Goal: Answer question/provide support: Share knowledge or assist other users

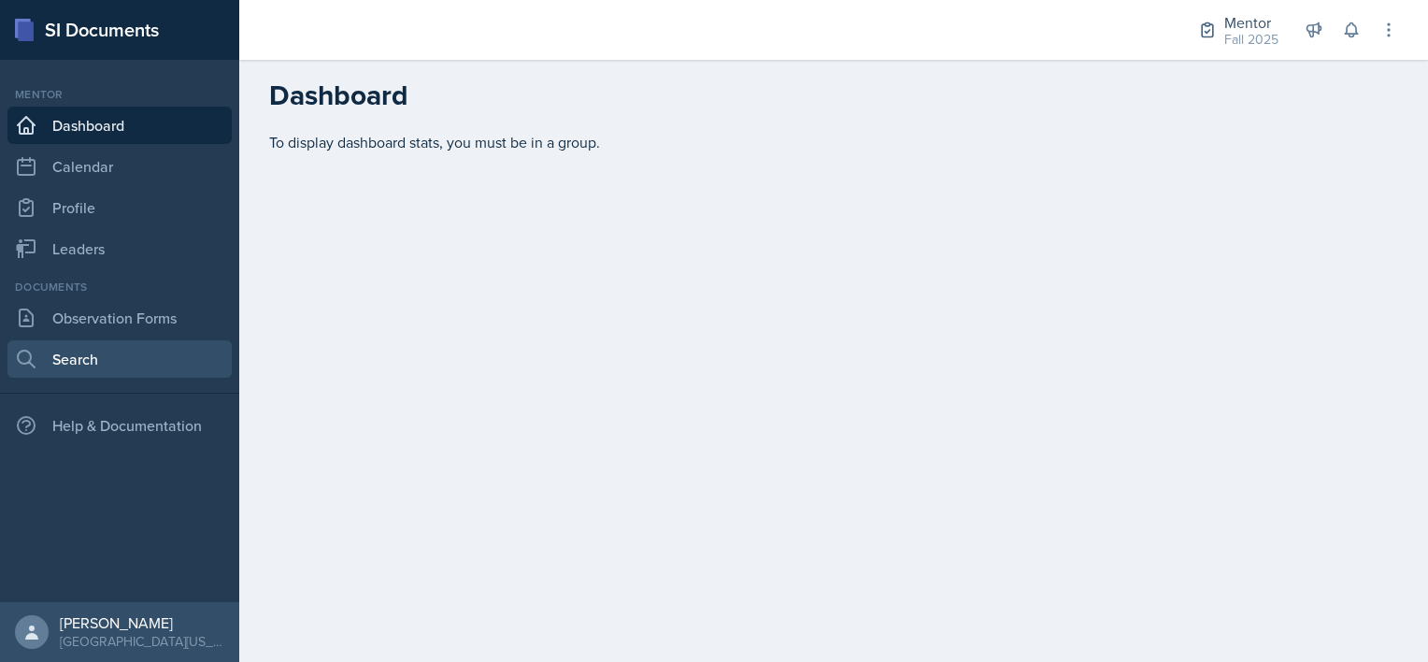
click at [54, 352] on link "Search" at bounding box center [119, 358] width 224 height 37
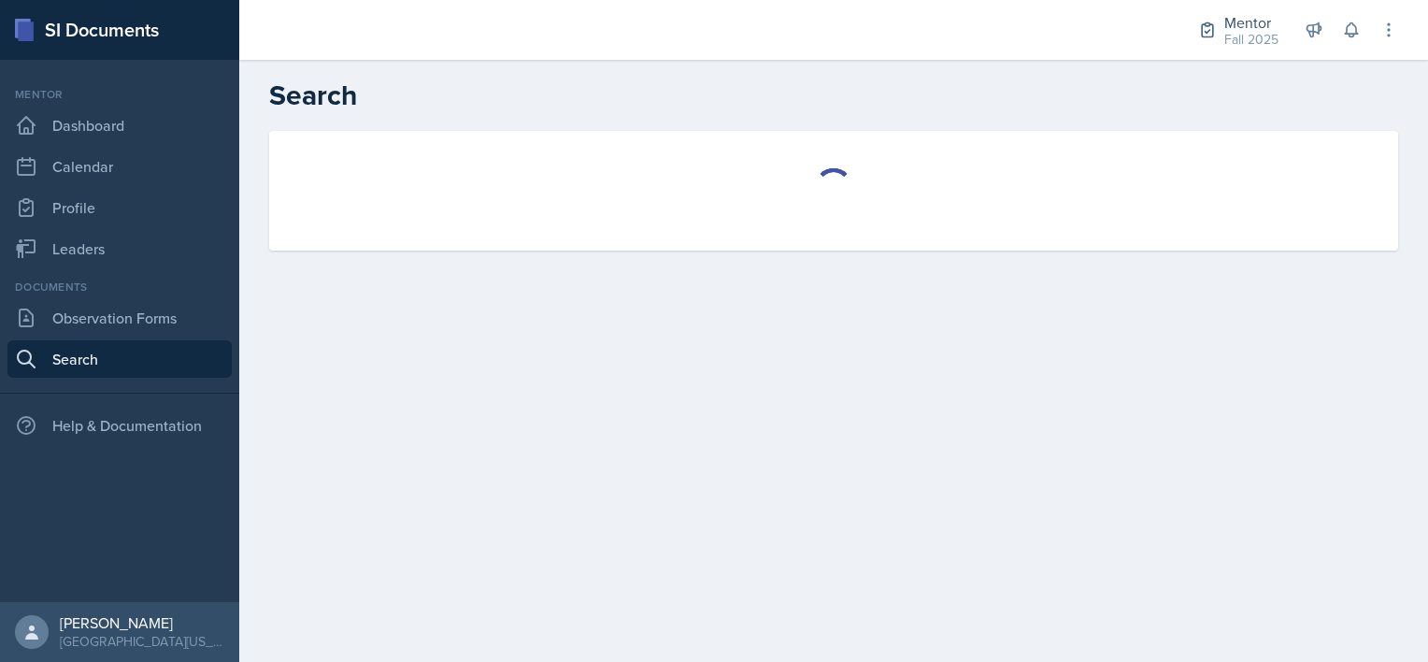
select select "all"
select select "1"
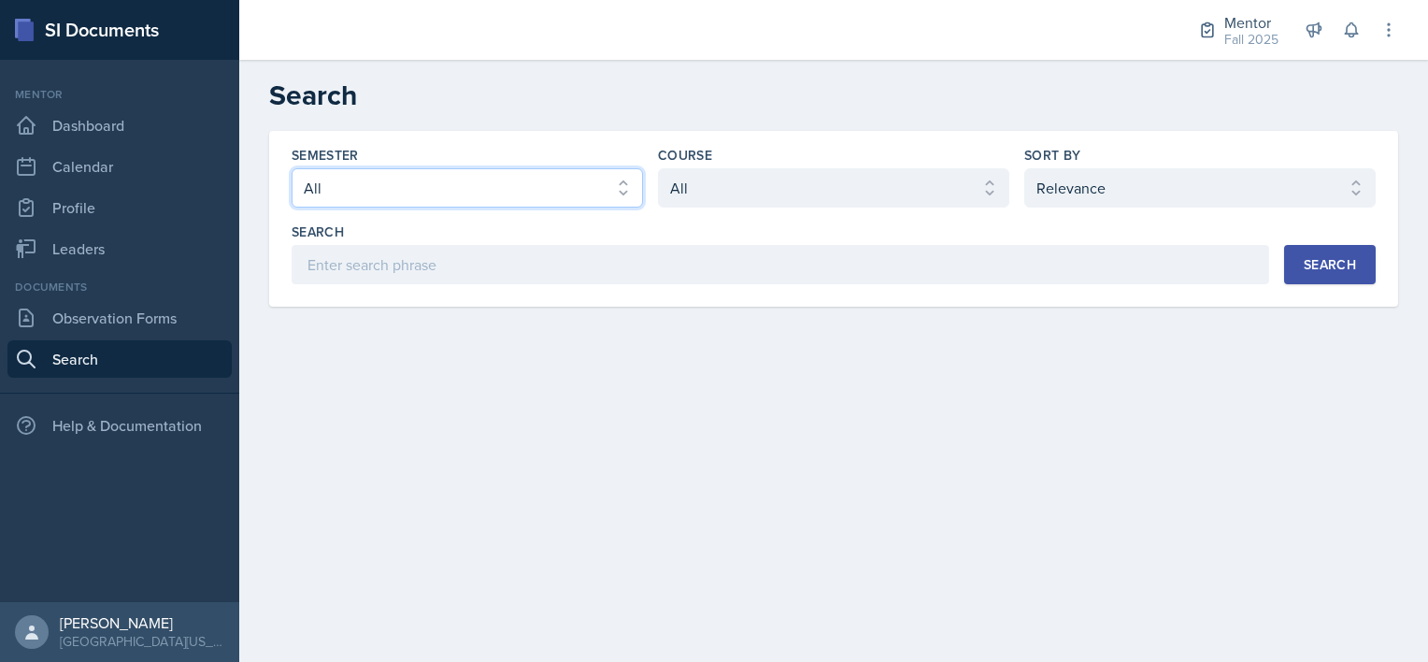
click at [478, 190] on select "Select semester All Fall 2025 Spring 2025 Fall 2024 Spring 2024 Fall 2023" at bounding box center [467, 187] width 351 height 39
select select "a8c40de0-d7eb-4f82-90ee-ac0c6ce45f71"
click at [292, 168] on select "Select semester All Fall 2025 Spring 2025 Fall 2024 Spring 2024 Fall 2023" at bounding box center [467, 187] width 351 height 39
click at [670, 174] on select "Select course All ASTR 1345 BIOL 1345 BIOL 1441 BIOL 1442 BIOL 2300 BIOL 2444 B…" at bounding box center [833, 187] width 351 height 39
click at [658, 168] on select "Select course All ASTR 1345 BIOL 1345 BIOL 1441 BIOL 1442 BIOL 2300 BIOL 2444 B…" at bounding box center [833, 187] width 351 height 39
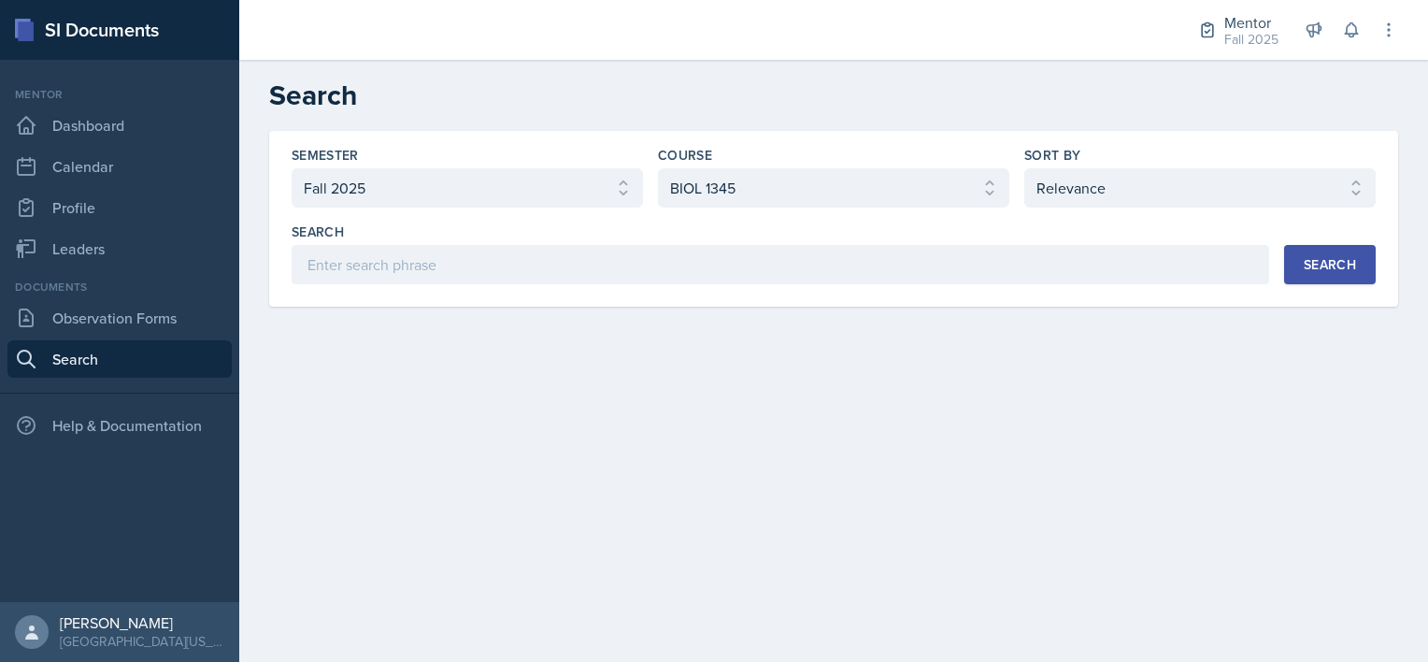
click at [670, 257] on div "Search" at bounding box center [1329, 264] width 52 height 15
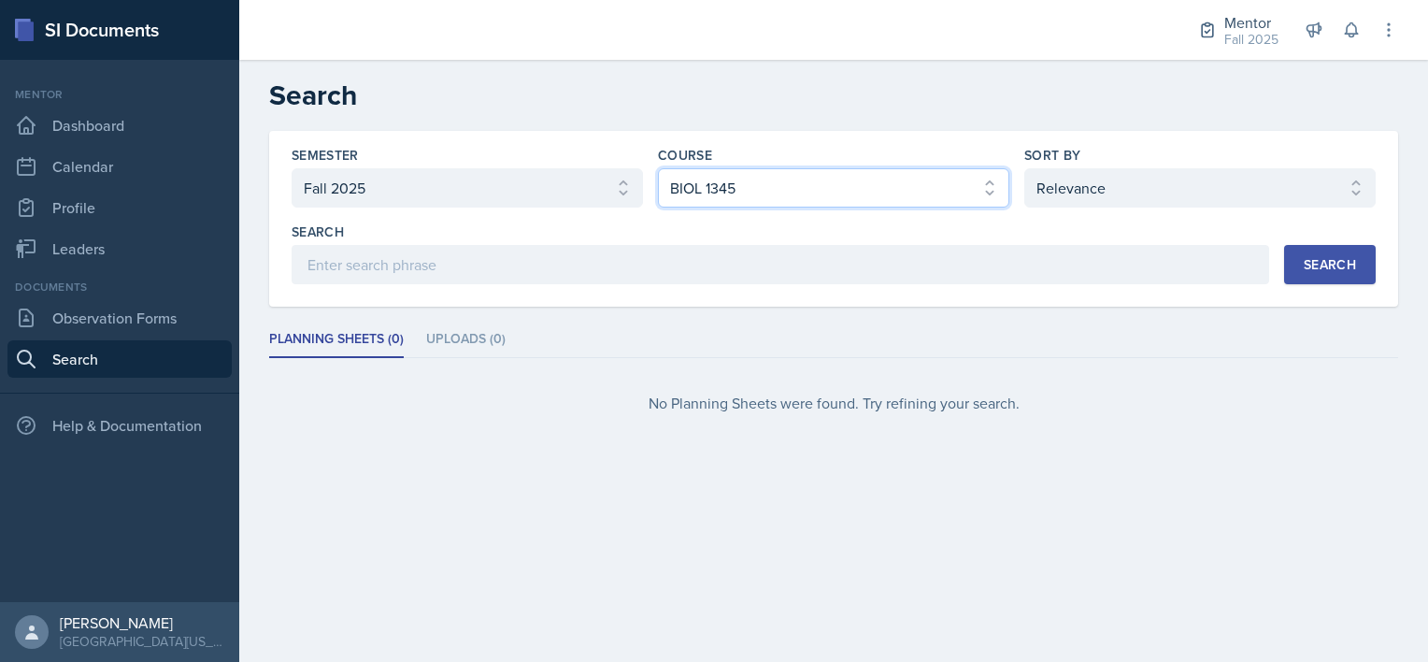
click at [670, 189] on select "Select course All ASTR 1345 BIOL 1345 BIOL 1441 BIOL 1442 BIOL 2300 BIOL 2444 B…" at bounding box center [833, 187] width 351 height 39
click at [658, 168] on select "Select course All ASTR 1345 BIOL 1345 BIOL 1441 BIOL 1442 BIOL 2300 BIOL 2444 B…" at bounding box center [833, 187] width 351 height 39
click at [670, 195] on select "Select course All ASTR 1345 BIOL 1345 BIOL 1441 BIOL 1442 BIOL 2300 BIOL 2444 B…" at bounding box center [833, 187] width 351 height 39
click at [658, 168] on select "Select course All ASTR 1345 BIOL 1345 BIOL 1441 BIOL 1442 BIOL 2300 BIOL 2444 B…" at bounding box center [833, 187] width 351 height 39
click at [670, 264] on div "Search" at bounding box center [1329, 264] width 52 height 15
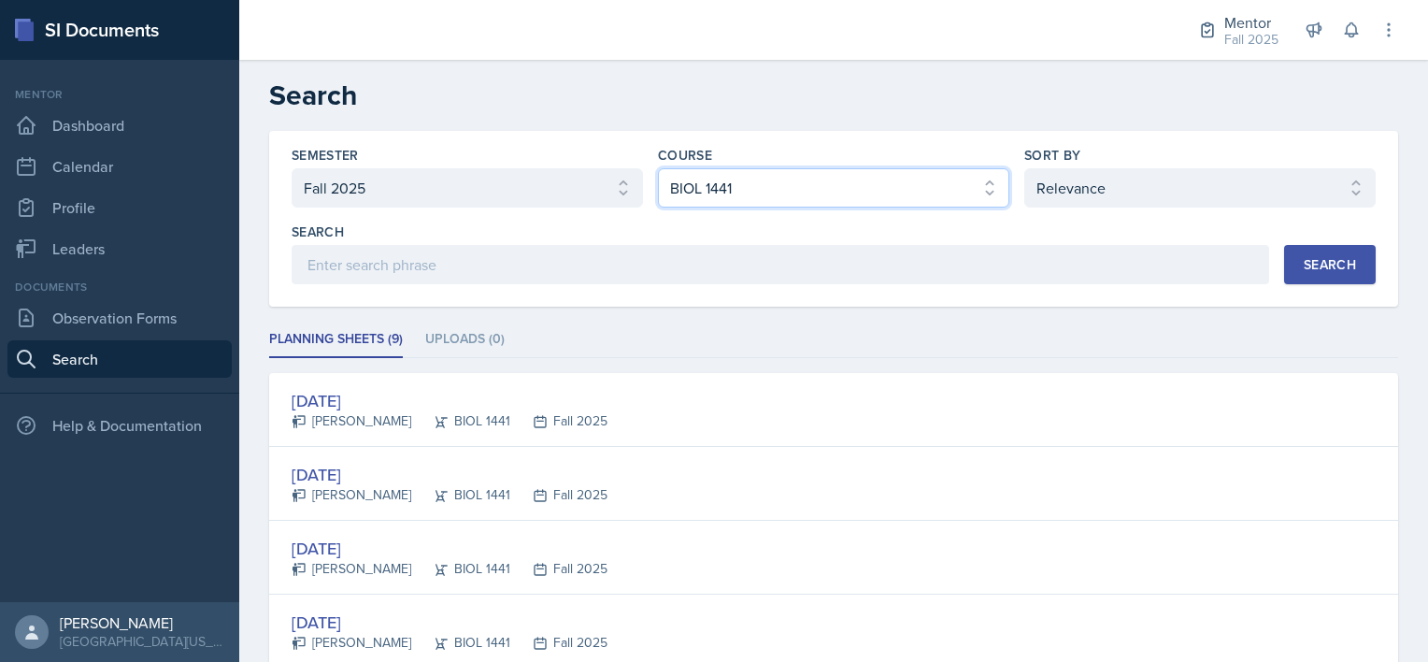
click at [670, 184] on select "Select course All ASTR 1345 BIOL 1345 BIOL 1441 BIOL 1442 BIOL 2300 BIOL 2444 B…" at bounding box center [833, 187] width 351 height 39
select select "all"
click at [658, 168] on select "Select course All ASTR 1345 BIOL 1345 BIOL 1441 BIOL 1442 BIOL 2300 BIOL 2444 B…" at bounding box center [833, 187] width 351 height 39
click at [670, 170] on select "Select sort by Relevance Document Date (Asc) Document Date (Desc)" at bounding box center [1199, 187] width 351 height 39
select select "3"
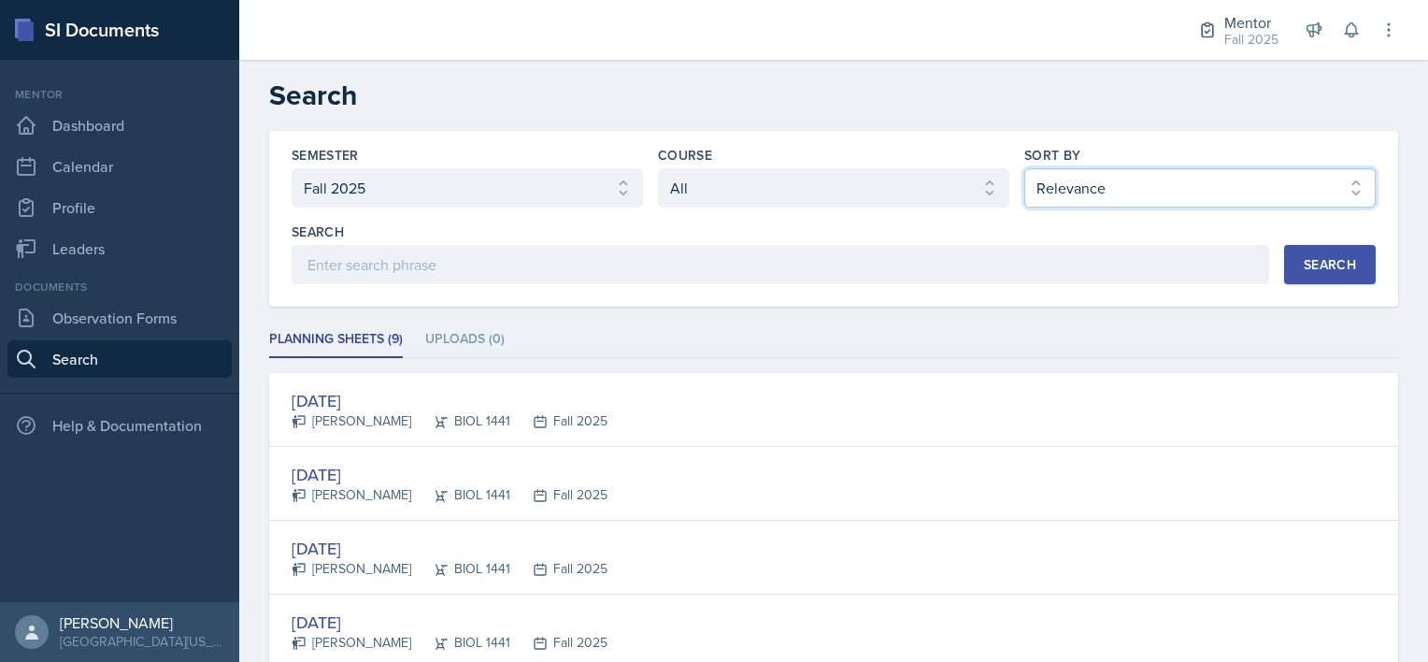
click at [670, 168] on select "Select sort by Relevance Document Date (Asc) Document Date (Desc)" at bounding box center [1199, 187] width 351 height 39
click at [670, 261] on div "Search" at bounding box center [1329, 264] width 52 height 15
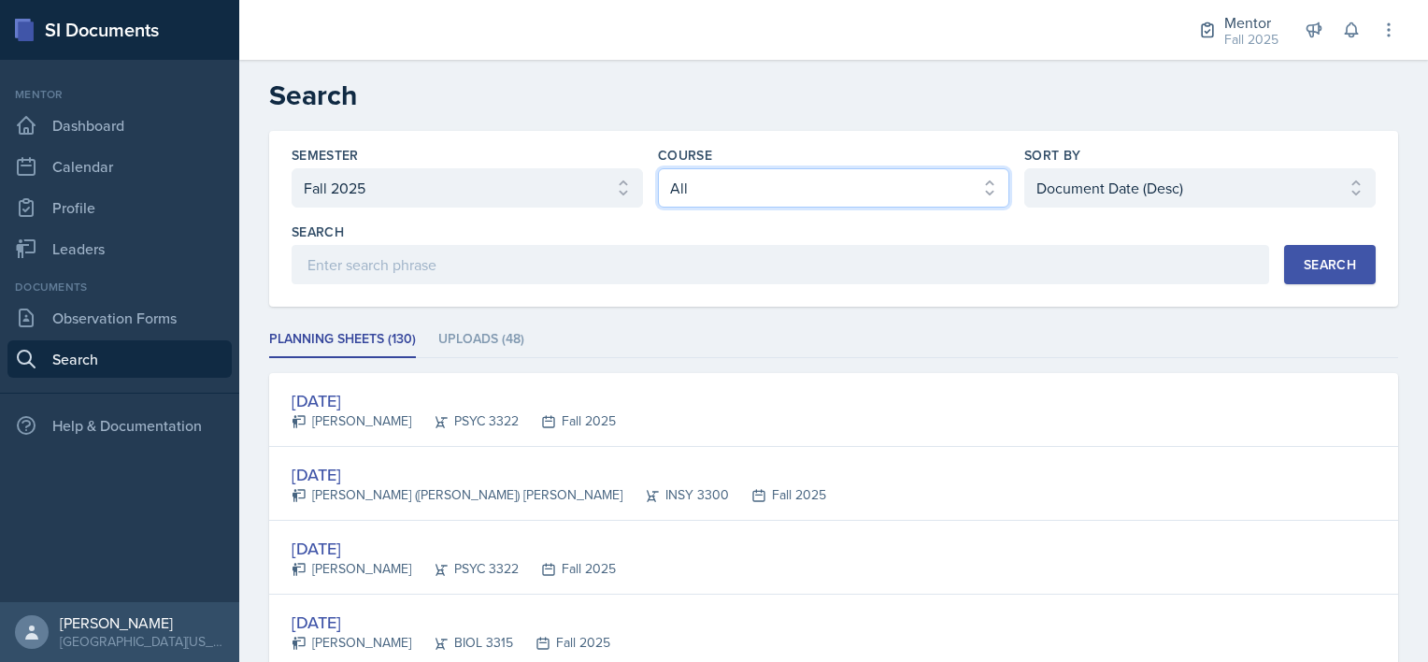
click at [670, 179] on select "Select course All ASTR 1345 BIOL 1345 BIOL 1441 BIOL 1442 BIOL 2300 BIOL 2444 B…" at bounding box center [833, 187] width 351 height 39
click at [658, 168] on select "Select course All ASTR 1345 BIOL 1345 BIOL 1441 BIOL 1442 BIOL 2300 BIOL 2444 B…" at bounding box center [833, 187] width 351 height 39
click at [670, 269] on div "Search" at bounding box center [1329, 264] width 52 height 15
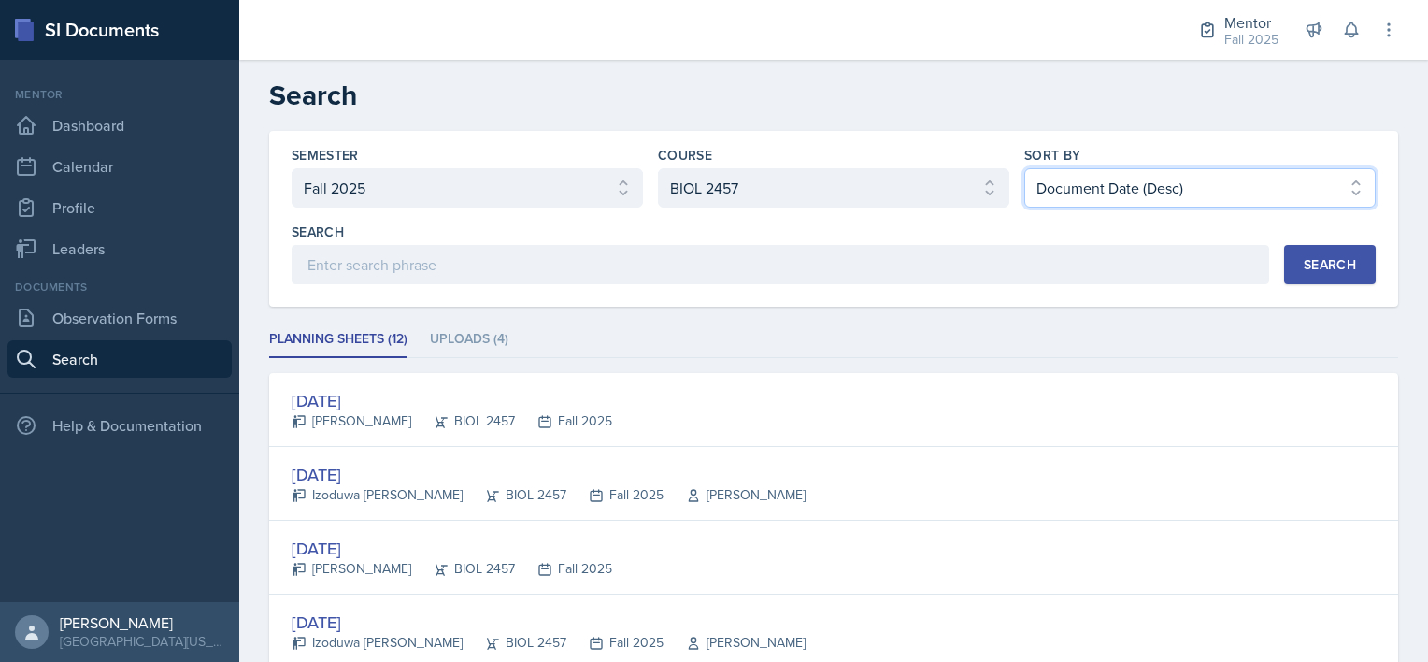
click at [670, 194] on select "Select sort by Relevance Document Date (Asc) Document Date (Desc)" at bounding box center [1199, 187] width 351 height 39
click at [670, 168] on select "Select sort by Relevance Document Date (Asc) Document Date (Desc)" at bounding box center [1199, 187] width 351 height 39
click at [670, 263] on div "Search" at bounding box center [1329, 264] width 52 height 15
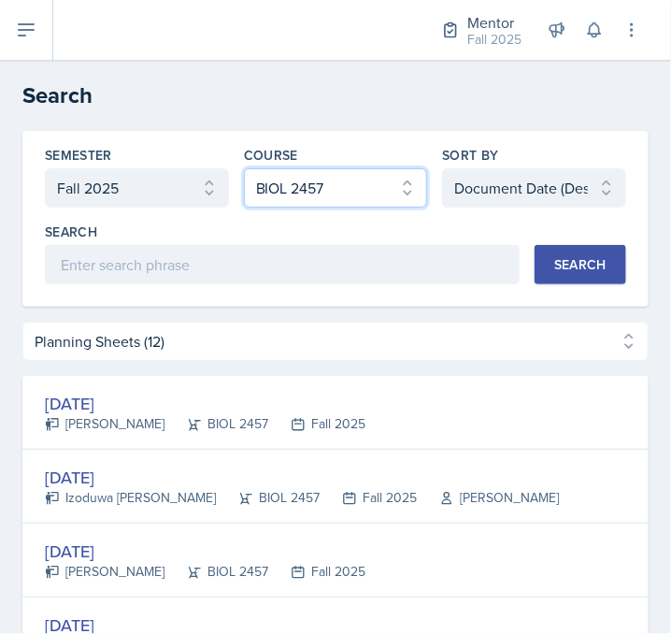
click at [280, 184] on select "Select course All ASTR 1345 BIOL 1345 BIOL 1441 BIOL 1442 BIOL 2300 BIOL 2444 B…" at bounding box center [336, 187] width 184 height 39
select select "f5e0376e-e2ce-431c-8981-7364c091322b"
click at [244, 168] on select "Select course All ASTR 1345 BIOL 1345 BIOL 1441 BIOL 1442 BIOL 2300 BIOL 2444 B…" at bounding box center [336, 187] width 184 height 39
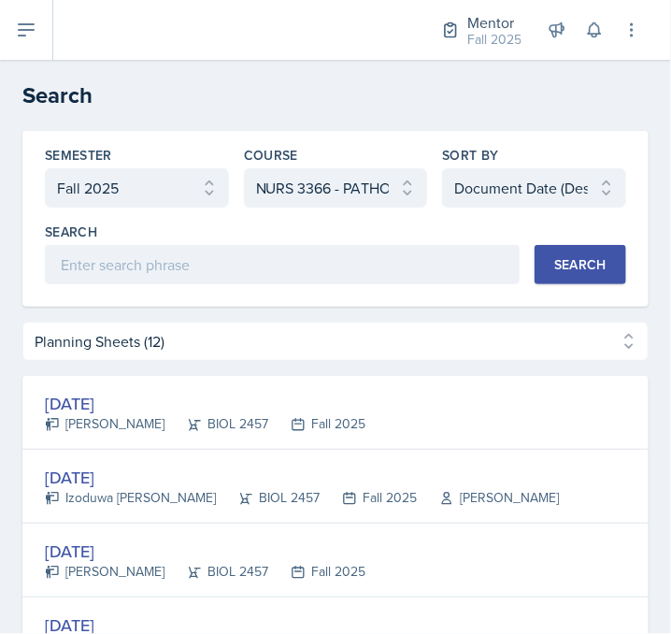
click at [575, 257] on div "Search" at bounding box center [580, 264] width 52 height 15
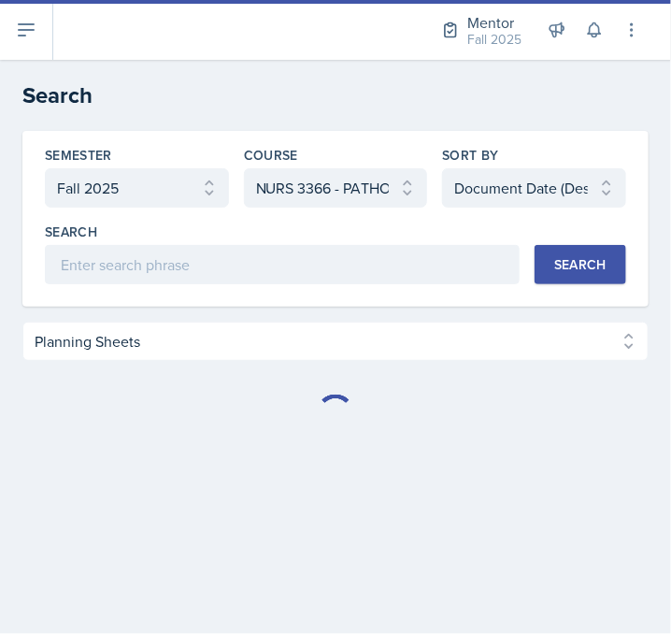
select select "Planning Sheets (11)"
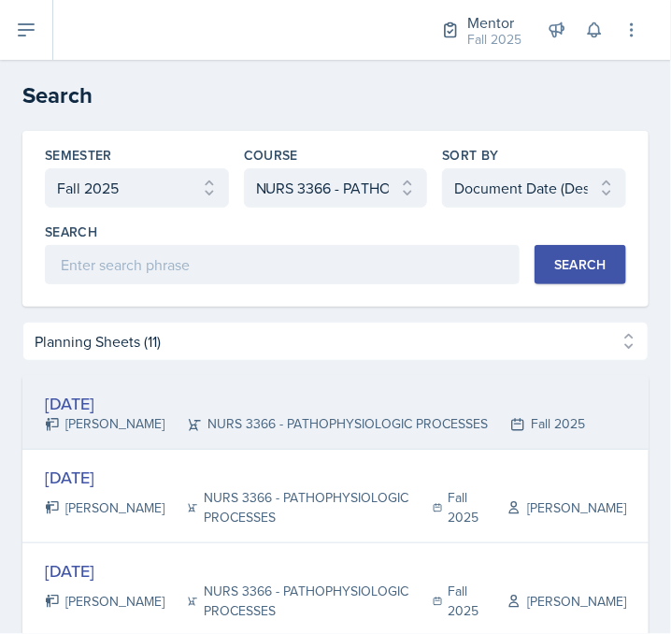
click at [287, 415] on div "NURS 3366 - PATHOPHYSIOLOGIC PROCESSES" at bounding box center [325, 424] width 323 height 20
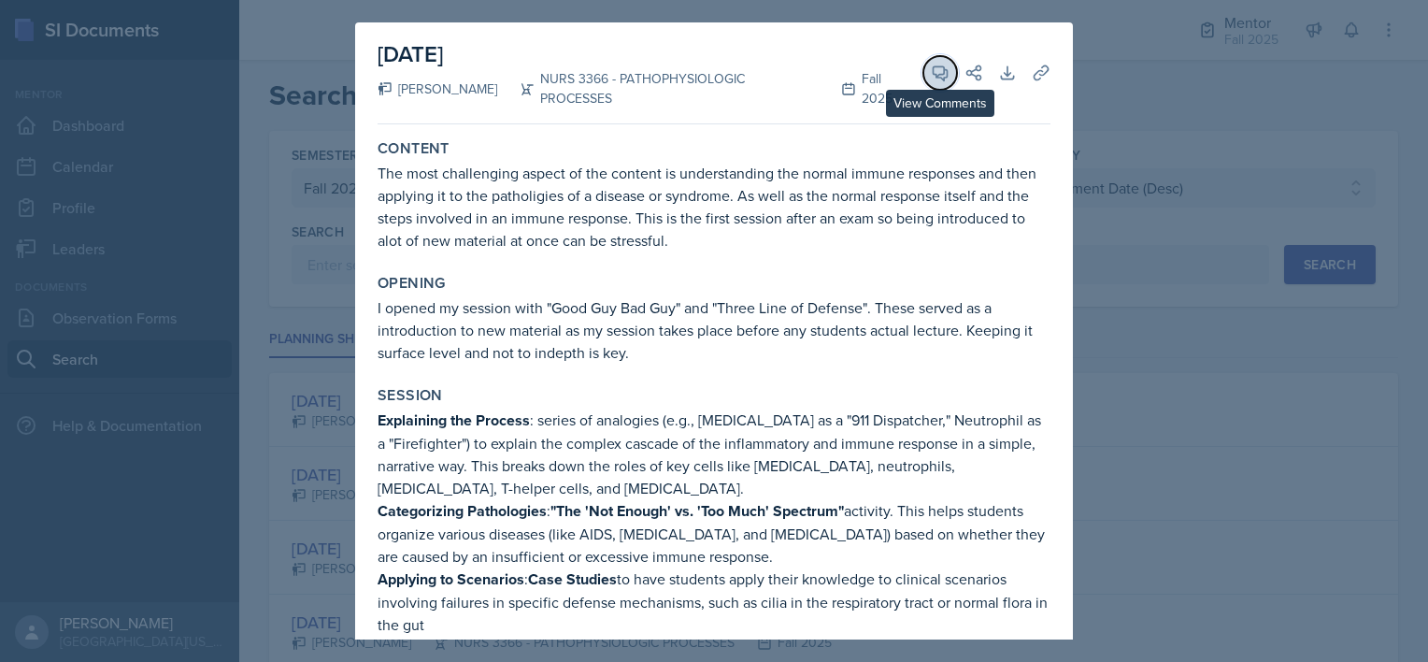
click at [670, 64] on icon at bounding box center [940, 73] width 19 height 19
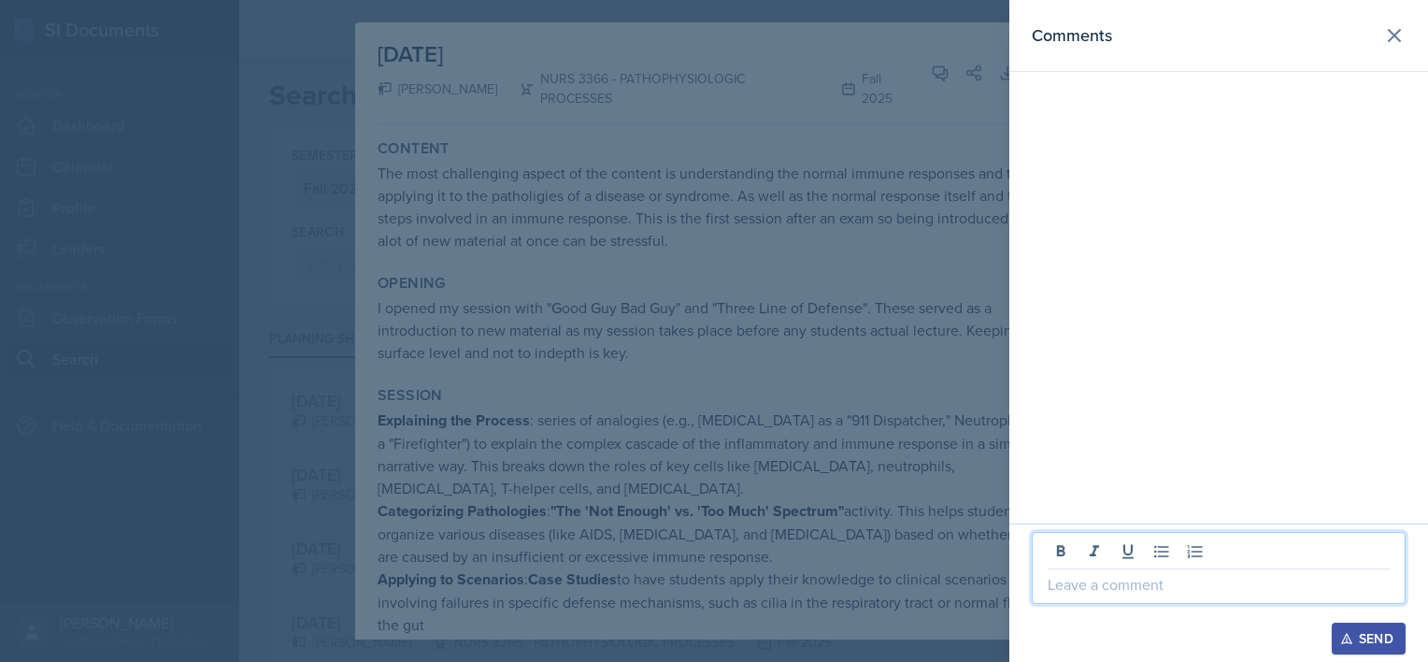
click at [670, 585] on p at bounding box center [1218, 584] width 342 height 22
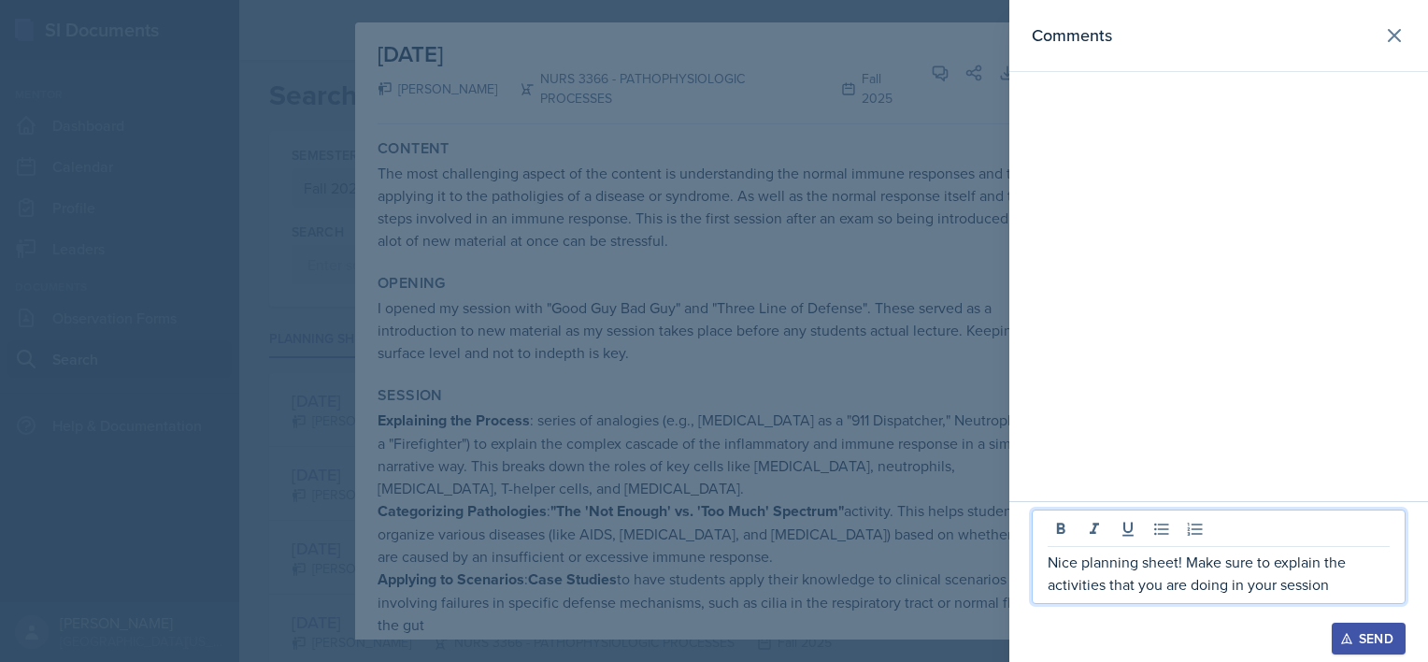
click at [670, 585] on p "Nice planning sheet! Make sure to explain the activities that you are doing in …" at bounding box center [1218, 572] width 342 height 45
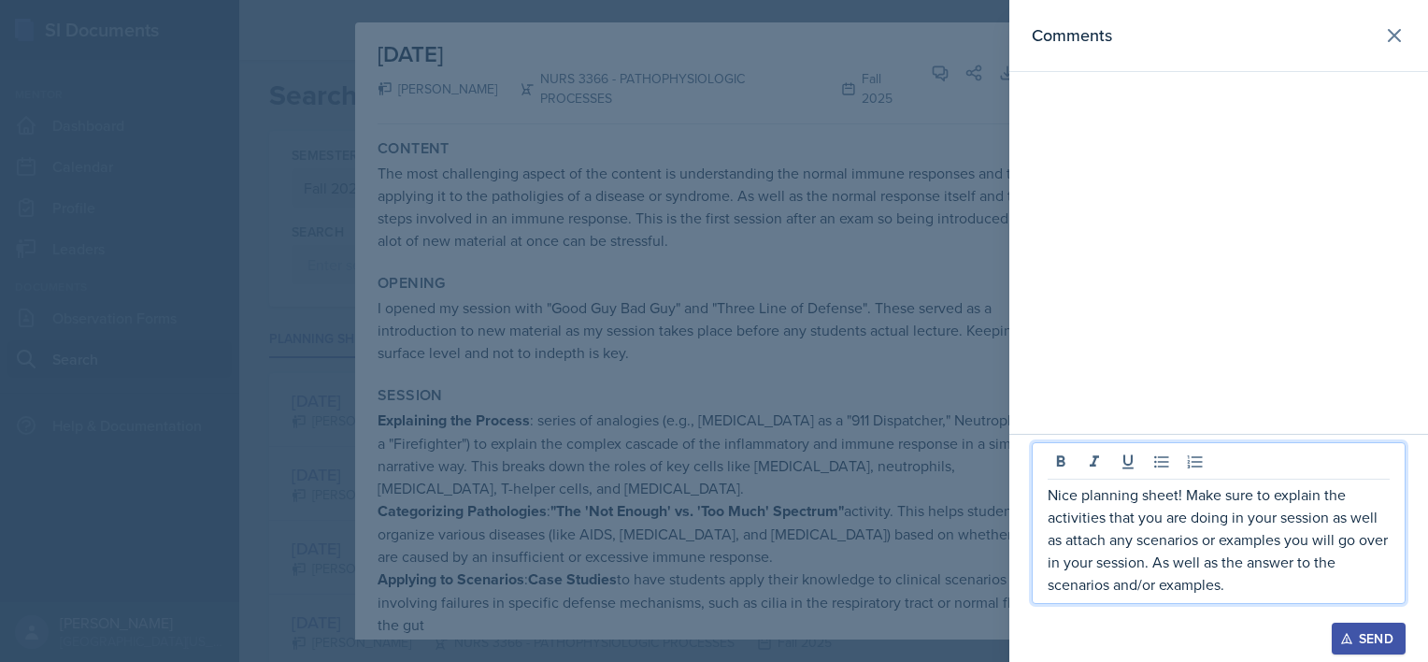
click at [670, 545] on p "Nice planning sheet! Make sure to explain the activities that you are doing in …" at bounding box center [1218, 539] width 342 height 112
click at [670, 586] on p "Nice planning sheet! Make sure to explain the activities that you are doing in …" at bounding box center [1218, 539] width 342 height 112
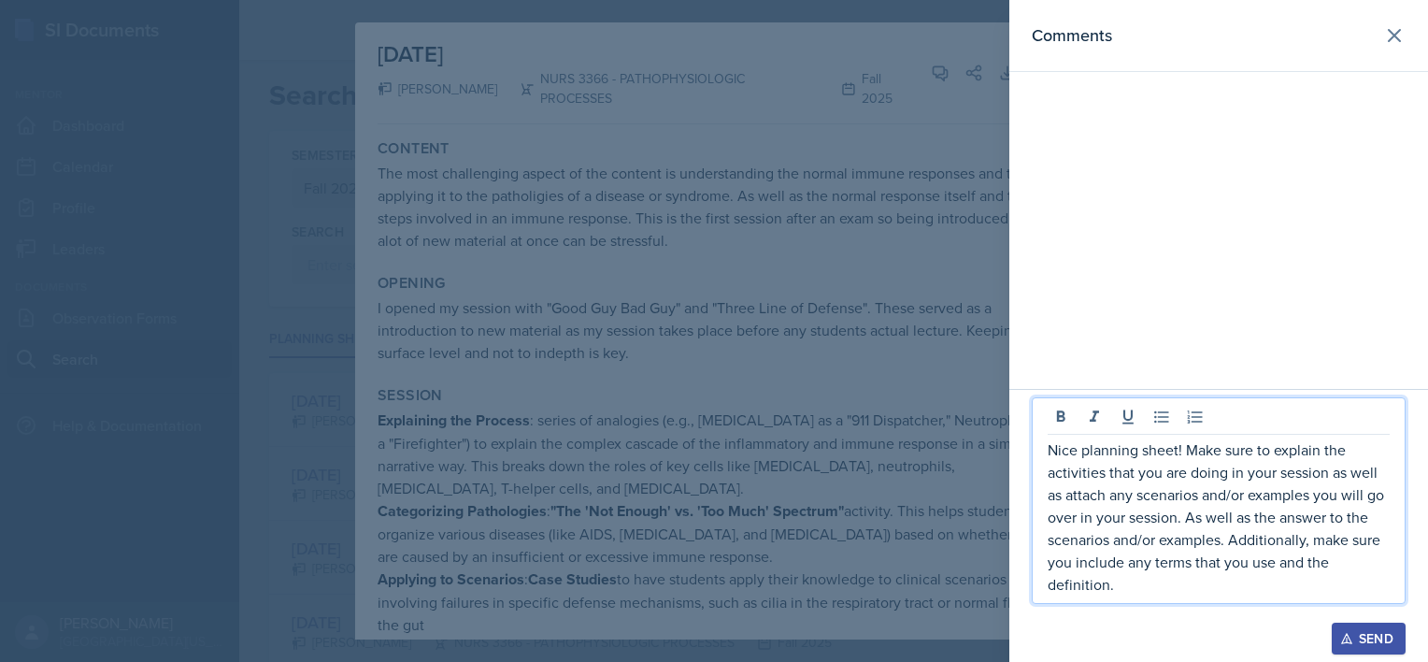
click at [670, 569] on p "Nice planning sheet! Make sure to explain the activities that you are doing in …" at bounding box center [1218, 516] width 342 height 157
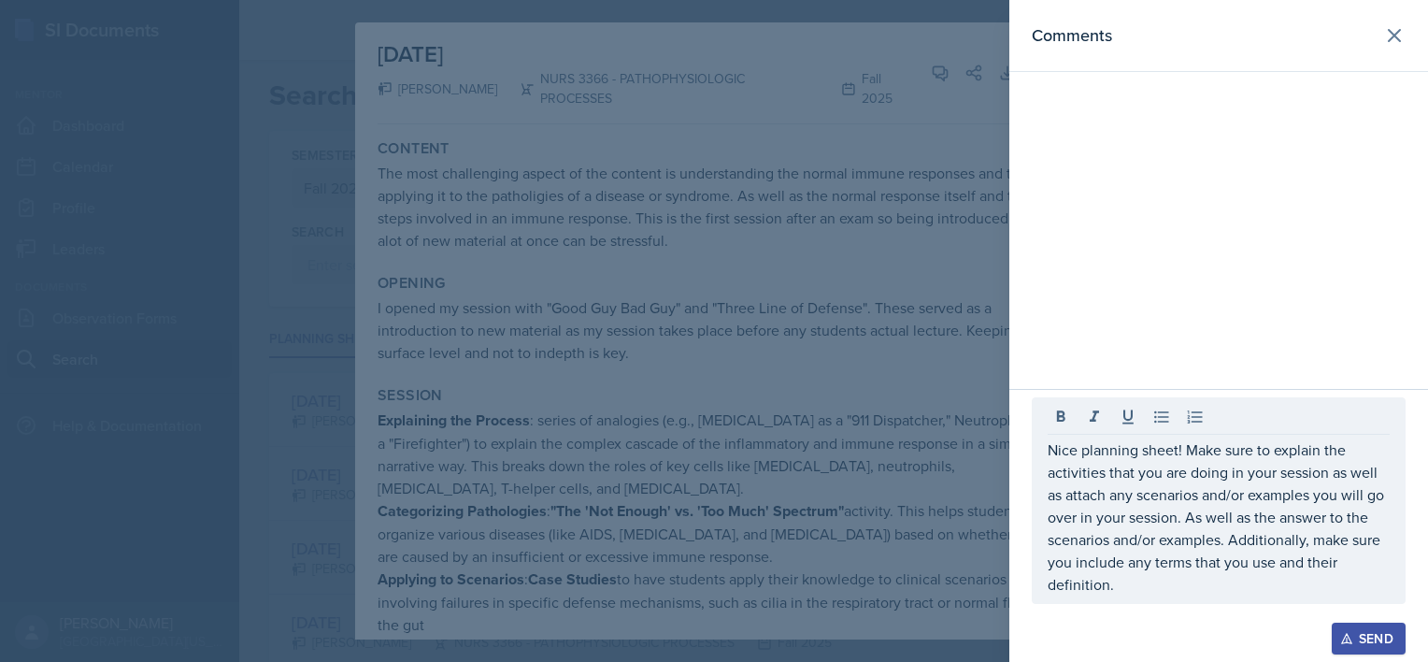
click at [670, 601] on div "Nice planning sheet! Make sure to explain the activities that you are doing in …" at bounding box center [1219, 500] width 374 height 206
drag, startPoint x: 1361, startPoint y: 636, endPoint x: 1079, endPoint y: 636, distance: 282.2
click at [670, 633] on div "Send" at bounding box center [1219, 638] width 374 height 32
click at [670, 633] on icon "button" at bounding box center [1346, 638] width 13 height 13
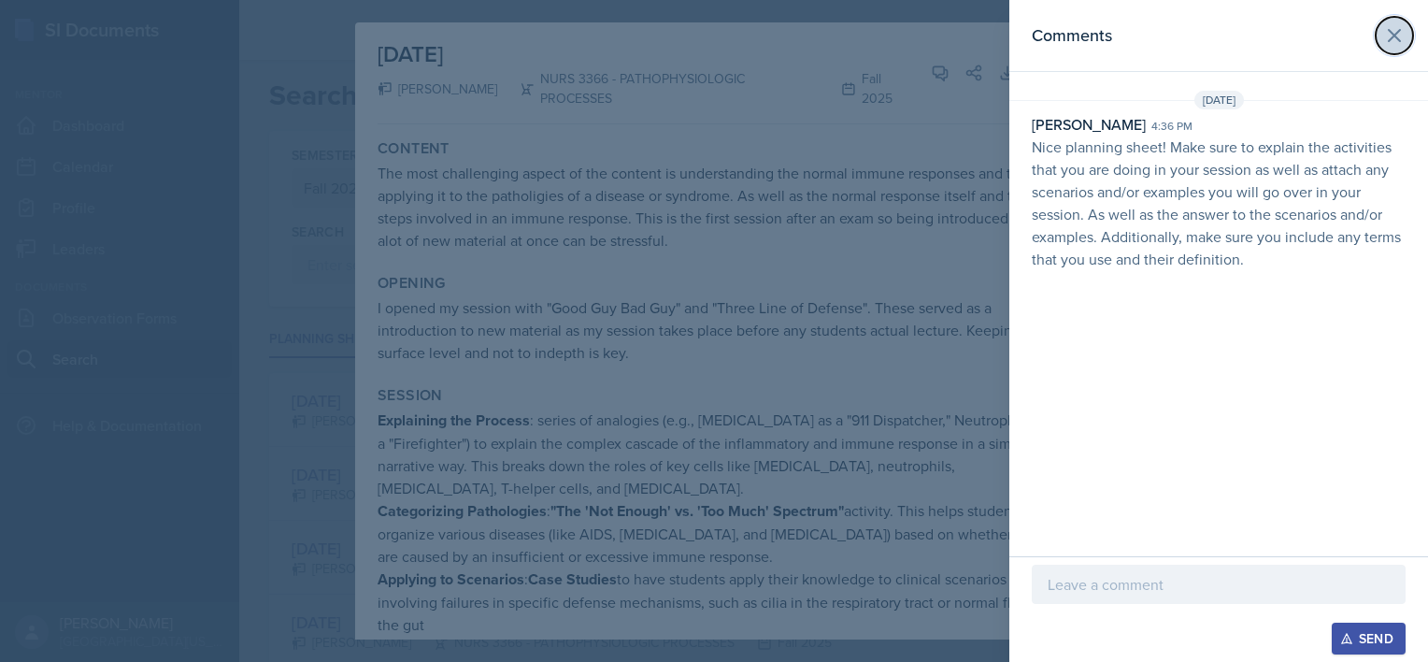
click at [670, 36] on icon at bounding box center [1394, 35] width 22 height 22
